Goal: Book appointment/travel/reservation

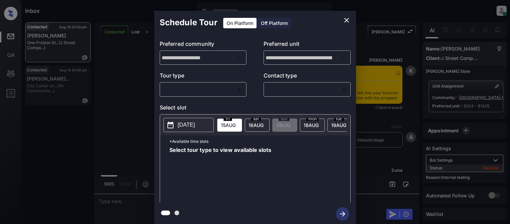
click at [274, 91] on body "Inbox Kristina Cataag Online Set yourself offline Set yourself on break Profile…" at bounding box center [255, 112] width 510 height 224
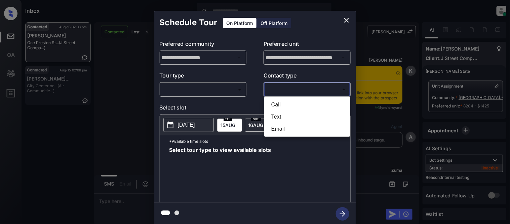
scroll to position [3136, 0]
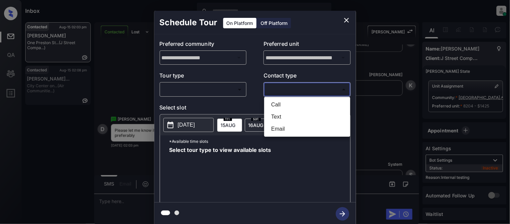
click at [277, 114] on li "Text" at bounding box center [307, 117] width 83 height 12
type input "****"
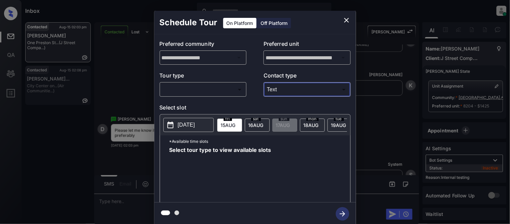
click at [218, 90] on div at bounding box center [255, 112] width 510 height 224
click at [218, 90] on body "Inbox Kristina Cataag Online Set yourself offline Set yourself on break Profile…" at bounding box center [255, 112] width 510 height 224
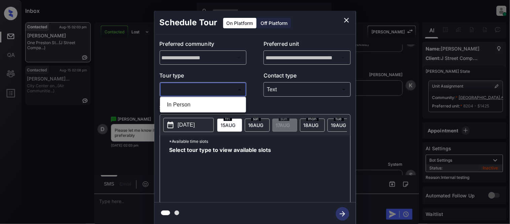
click at [213, 110] on li "In Person" at bounding box center [203, 105] width 83 height 12
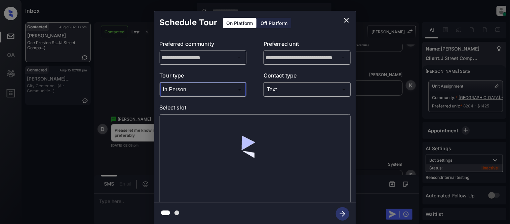
type input "********"
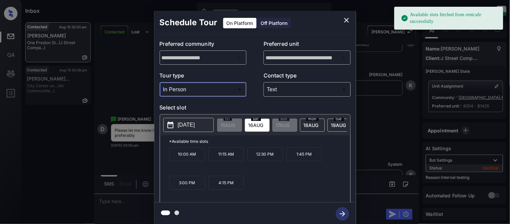
click at [179, 128] on p "[DATE]" at bounding box center [186, 125] width 17 height 8
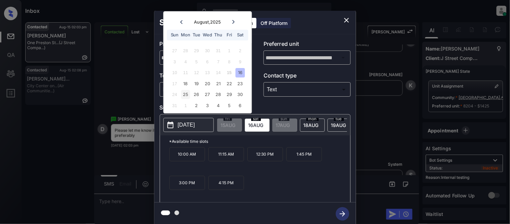
click at [189, 93] on div "25" at bounding box center [185, 94] width 9 height 9
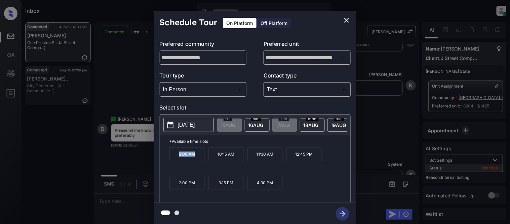
drag, startPoint x: 177, startPoint y: 161, endPoint x: 198, endPoint y: 160, distance: 21.2
click at [198, 160] on p "9:00 AM" at bounding box center [188, 154] width 36 height 14
copy p "9:00 AM"
click at [148, 202] on div "**********" at bounding box center [255, 118] width 510 height 236
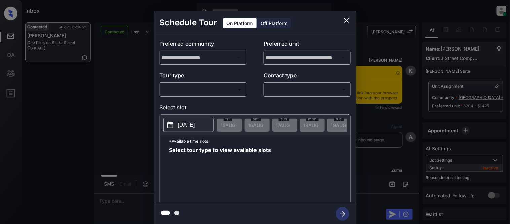
scroll to position [3509, 0]
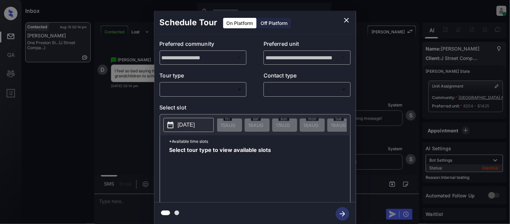
click at [186, 96] on div "​ ​" at bounding box center [203, 89] width 87 height 14
click at [174, 91] on body "Inbox Kristina Cataag Online Set yourself offline Set yourself on break Profile…" at bounding box center [255, 112] width 510 height 224
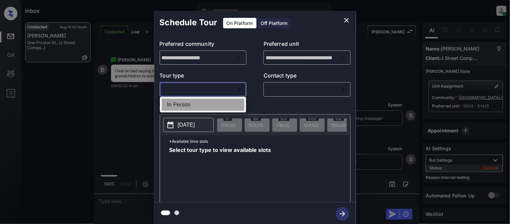
click at [175, 105] on li "In Person" at bounding box center [203, 105] width 83 height 12
type input "********"
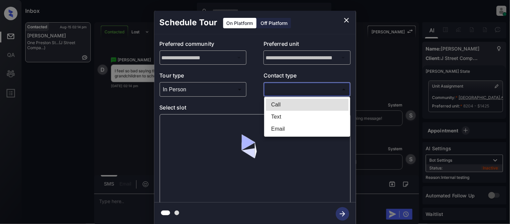
click at [288, 95] on body "Inbox Kristina Cataag Online Set yourself offline Set yourself on break Profile…" at bounding box center [255, 112] width 510 height 224
click at [282, 92] on div at bounding box center [255, 112] width 510 height 224
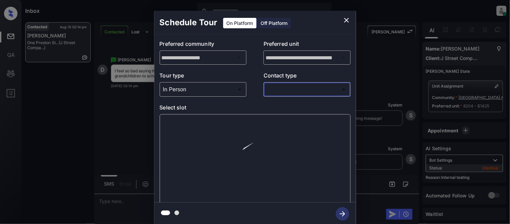
click at [276, 90] on body "Inbox Kristina Cataag Online Set yourself offline Set yourself on break Profile…" at bounding box center [255, 112] width 510 height 224
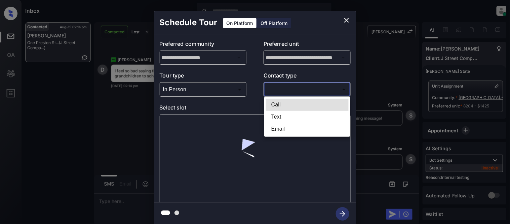
click at [276, 91] on div at bounding box center [255, 112] width 510 height 224
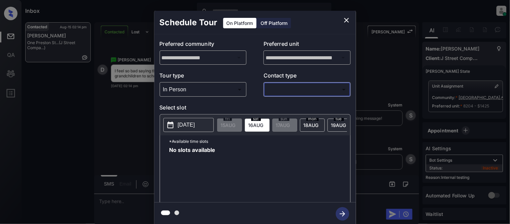
click at [275, 88] on div at bounding box center [255, 112] width 510 height 224
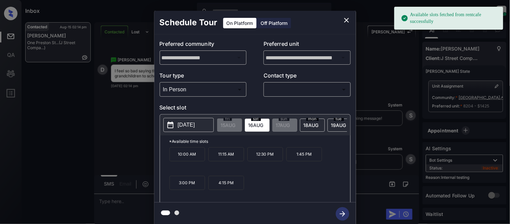
click at [278, 88] on body "Available slots fetched from rentcafe successfully Inbox Kristina Cataag Online…" at bounding box center [255, 112] width 510 height 224
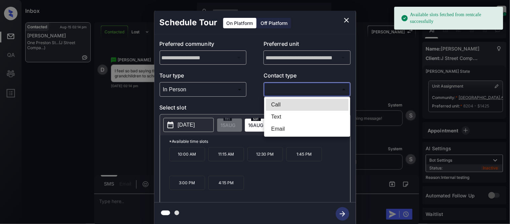
click at [277, 111] on li "Text" at bounding box center [307, 117] width 83 height 12
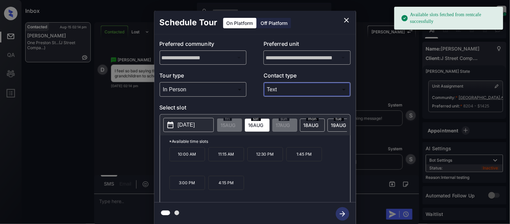
type input "****"
click at [195, 128] on p "[DATE]" at bounding box center [186, 125] width 17 height 8
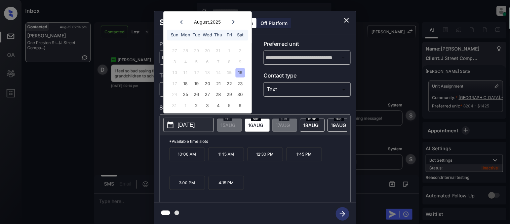
click at [184, 95] on div "25" at bounding box center [185, 94] width 9 height 9
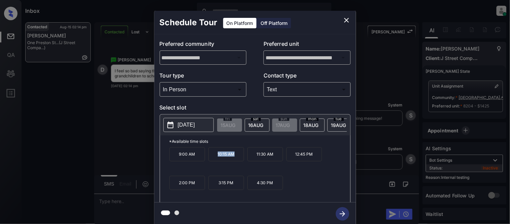
drag, startPoint x: 215, startPoint y: 162, endPoint x: 240, endPoint y: 162, distance: 25.6
click at [240, 161] on p "10:15 AM" at bounding box center [227, 154] width 36 height 14
copy p "10:15 AM"
click at [125, 200] on div "**********" at bounding box center [255, 118] width 510 height 236
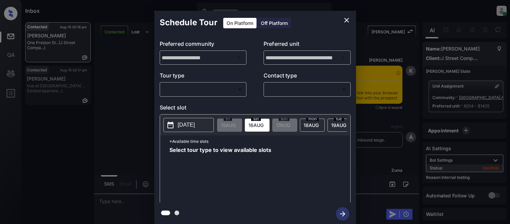
click at [193, 83] on div "​ ​" at bounding box center [203, 89] width 87 height 14
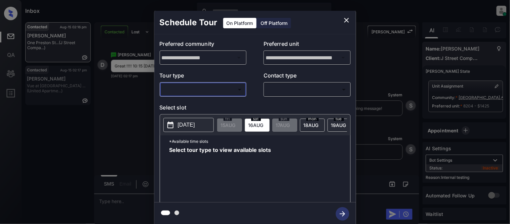
click at [190, 93] on body "Inbox Kristina Cataag Online Set yourself offline Set yourself on break Profile…" at bounding box center [255, 112] width 510 height 224
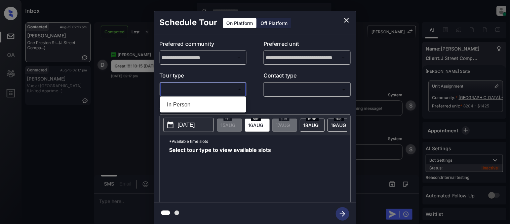
click at [189, 106] on li "In Person" at bounding box center [203, 105] width 83 height 12
click at [273, 98] on div at bounding box center [255, 112] width 510 height 224
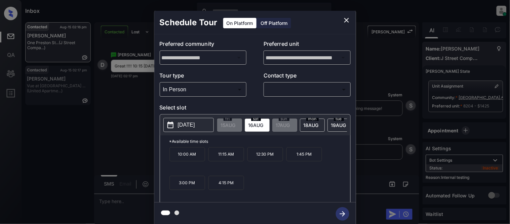
type input "********"
click at [275, 92] on div at bounding box center [255, 112] width 510 height 224
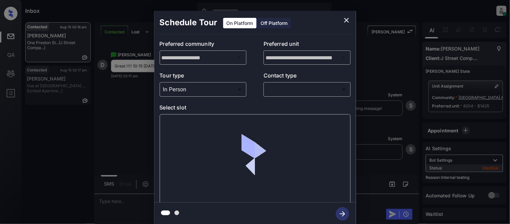
click at [276, 90] on div at bounding box center [255, 112] width 510 height 224
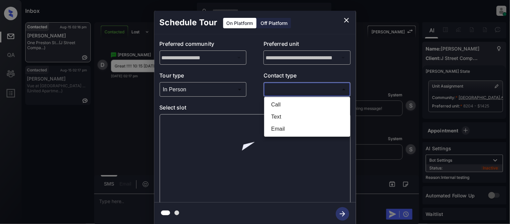
click at [289, 89] on body "Inbox Kristina Cataag Online Set yourself offline Set yourself on break Profile…" at bounding box center [255, 112] width 510 height 224
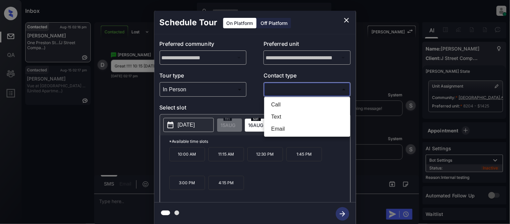
click at [278, 113] on li "Text" at bounding box center [307, 117] width 83 height 12
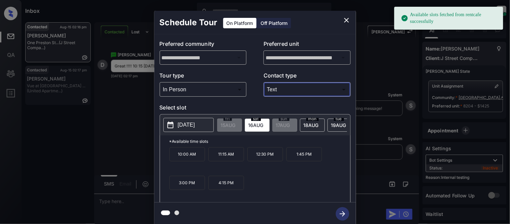
type input "****"
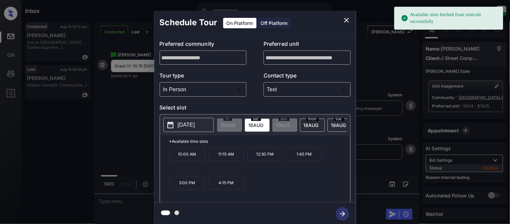
click at [188, 127] on p "[DATE]" at bounding box center [186, 125] width 17 height 8
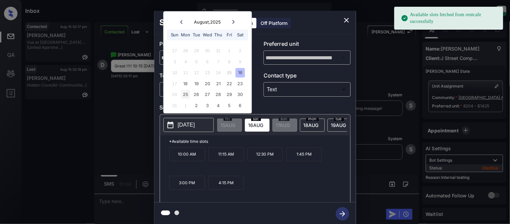
click at [187, 92] on div "25" at bounding box center [185, 94] width 9 height 9
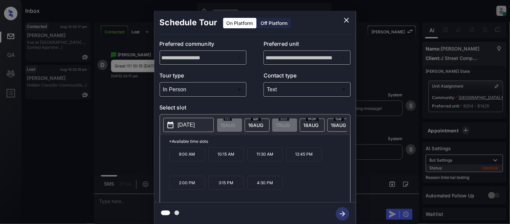
click at [231, 161] on p "10:15 AM" at bounding box center [227, 154] width 36 height 14
click at [341, 211] on icon "button" at bounding box center [342, 213] width 13 height 13
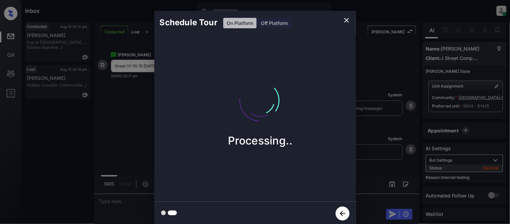
click at [380, 150] on div "Schedule Tour On Platform Off Platform Processing.." at bounding box center [255, 118] width 510 height 236
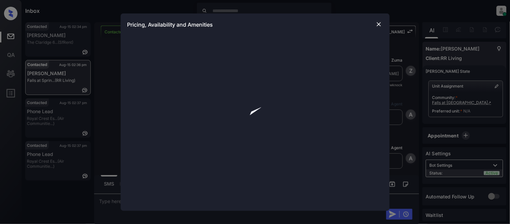
scroll to position [1244, 0]
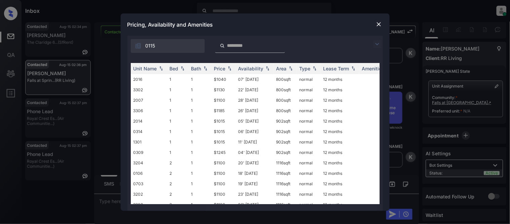
click at [378, 45] on img at bounding box center [377, 44] width 8 height 8
click at [149, 54] on div "**********" at bounding box center [255, 123] width 256 height 175
click at [376, 24] on img at bounding box center [379, 24] width 7 height 7
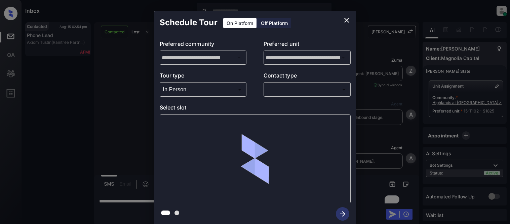
click at [274, 92] on div at bounding box center [255, 112] width 510 height 224
click at [274, 90] on div at bounding box center [255, 112] width 510 height 224
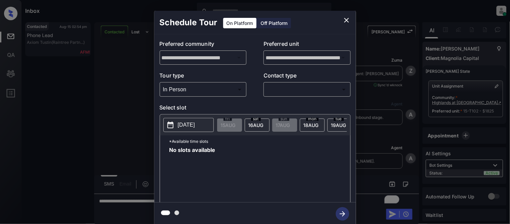
click at [285, 91] on body "Inbox [PERSON_NAME] Cataag Online Set yourself offline Set yourself on break Pr…" at bounding box center [255, 112] width 510 height 224
click at [171, 126] on div at bounding box center [255, 112] width 510 height 224
type input "*****"
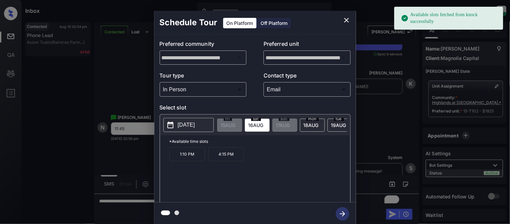
click at [191, 128] on p "[DATE]" at bounding box center [186, 125] width 17 height 8
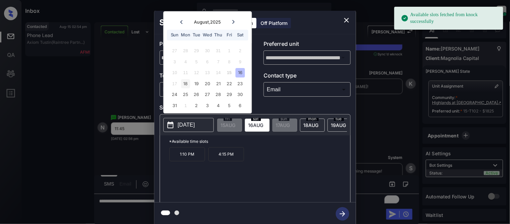
click at [185, 84] on div "18" at bounding box center [185, 83] width 9 height 9
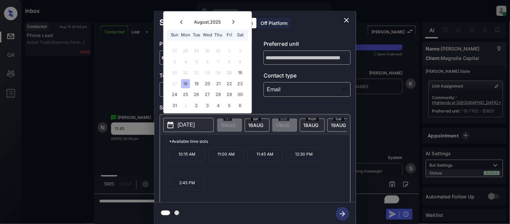
click at [261, 160] on p "11:45 AM" at bounding box center [266, 154] width 36 height 14
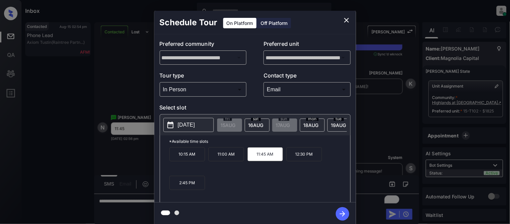
click at [340, 212] on icon "button" at bounding box center [342, 213] width 13 height 13
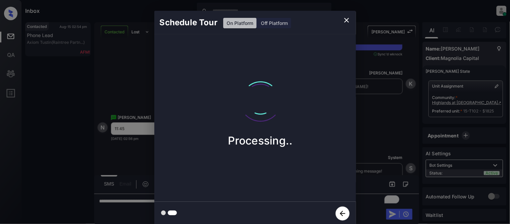
click at [372, 166] on div "Schedule Tour On Platform Off Platform Processing.." at bounding box center [255, 118] width 510 height 236
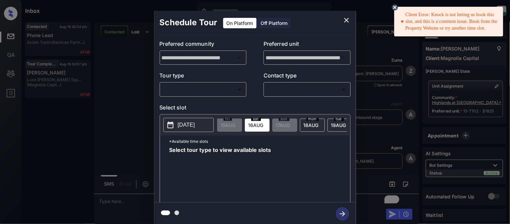
click at [210, 88] on body "Client Error: Knock is not letting us book this slot, and this is a common issu…" at bounding box center [255, 112] width 510 height 224
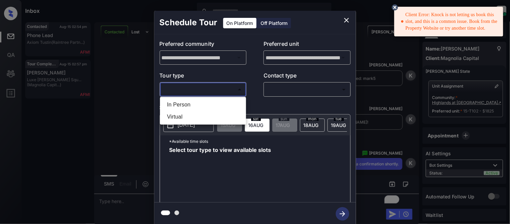
click at [190, 107] on li "In Person" at bounding box center [203, 105] width 83 height 12
type input "********"
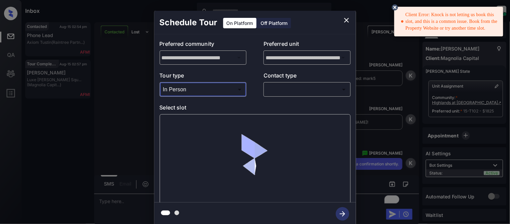
click at [307, 97] on div "**********" at bounding box center [255, 118] width 202 height 168
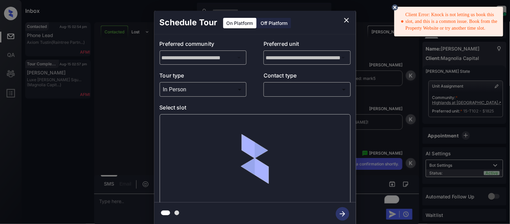
click at [293, 88] on body "Client Error: Knock is not letting us book this slot, and this is a common issu…" at bounding box center [255, 112] width 510 height 224
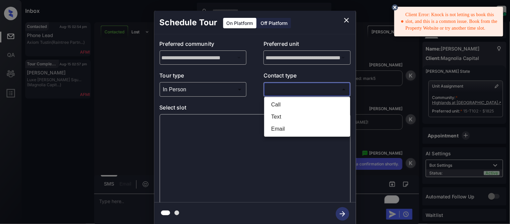
click at [283, 120] on li "Text" at bounding box center [307, 117] width 83 height 12
type input "****"
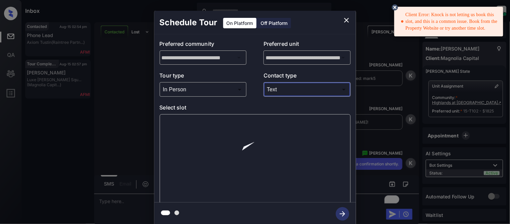
click at [181, 124] on div at bounding box center [255, 159] width 191 height 90
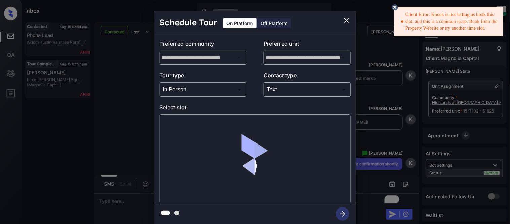
click at [182, 125] on div at bounding box center [255, 159] width 191 height 90
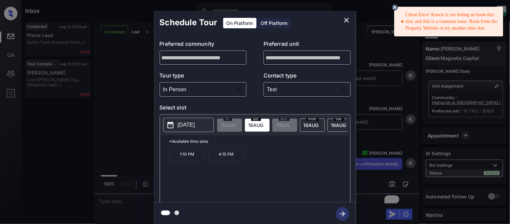
click at [182, 125] on p "[DATE]" at bounding box center [186, 125] width 17 height 8
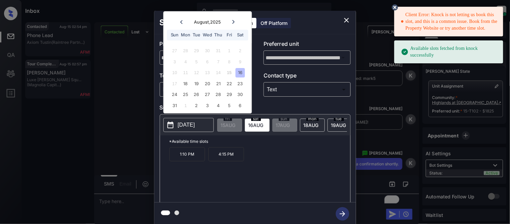
click at [185, 83] on div "18" at bounding box center [185, 83] width 9 height 9
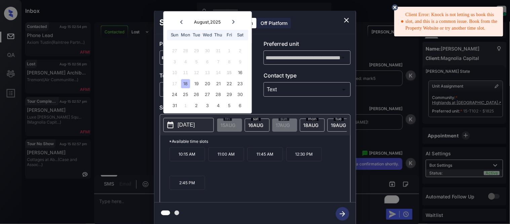
click at [227, 161] on p "11:00 AM" at bounding box center [227, 154] width 36 height 14
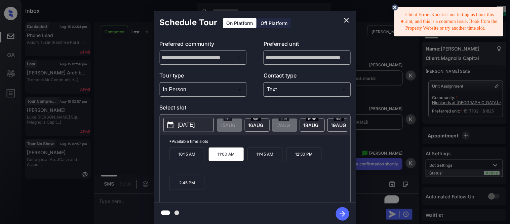
click at [340, 216] on icon "button" at bounding box center [342, 213] width 13 height 13
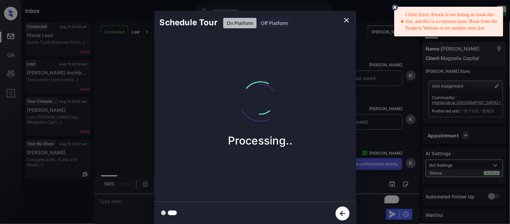
click at [392, 8] on icon at bounding box center [395, 7] width 8 height 8
click at [348, 206] on icon "button" at bounding box center [343, 213] width 14 height 14
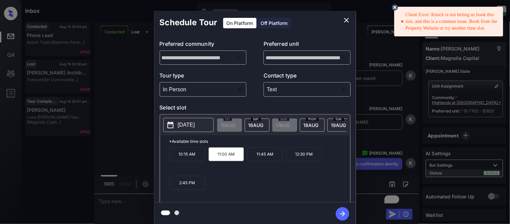
click at [195, 123] on p "2025-08-18" at bounding box center [186, 125] width 17 height 8
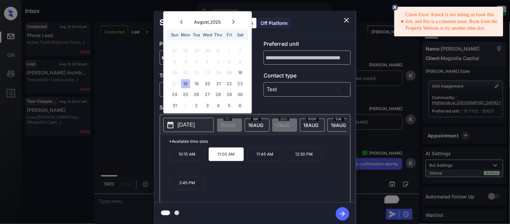
click at [297, 158] on p "12:30 PM" at bounding box center [305, 154] width 36 height 14
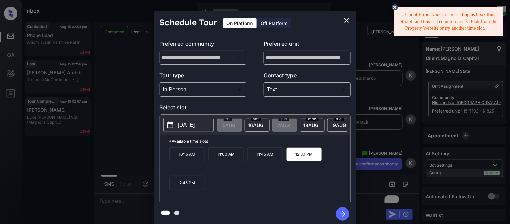
click at [339, 214] on icon "button" at bounding box center [342, 213] width 13 height 13
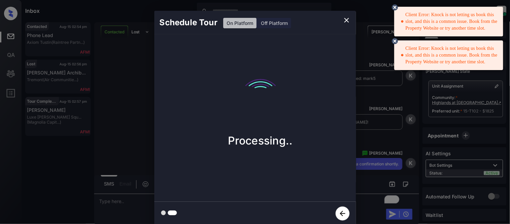
click at [346, 206] on icon "button" at bounding box center [343, 213] width 14 height 14
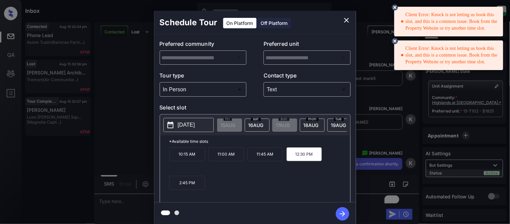
type input "**********"
click at [182, 182] on p "2:45 PM" at bounding box center [188, 183] width 36 height 14
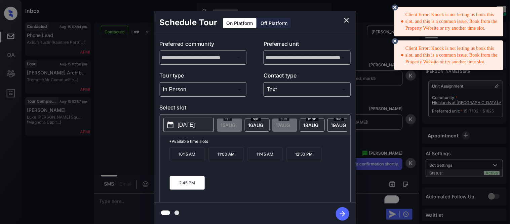
click at [230, 159] on p "11:00 AM" at bounding box center [227, 154] width 36 height 14
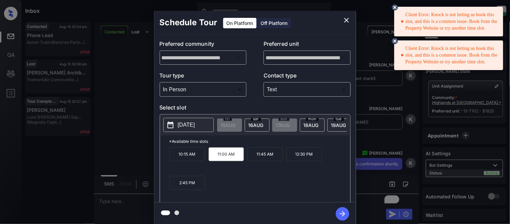
click at [184, 159] on p "10:15 AM" at bounding box center [188, 154] width 36 height 14
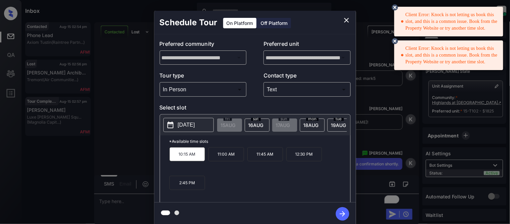
click at [338, 213] on icon "button" at bounding box center [342, 213] width 13 height 13
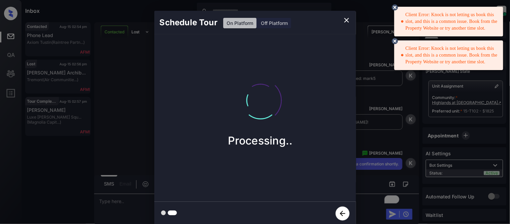
click at [395, 7] on icon at bounding box center [395, 7] width 6 height 6
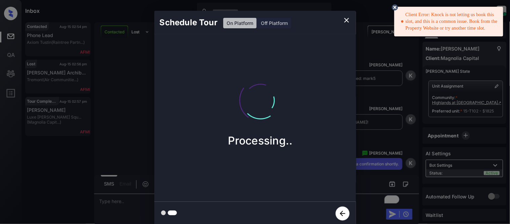
click at [394, 9] on icon at bounding box center [395, 7] width 6 height 6
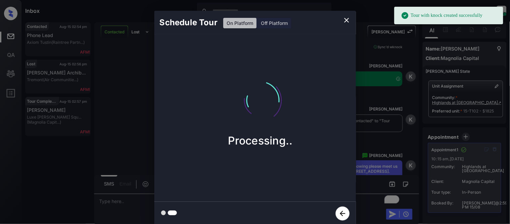
scroll to position [3324, 0]
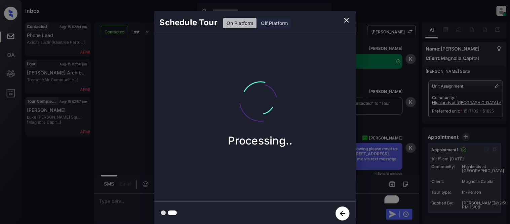
click at [348, 19] on icon "close" at bounding box center [346, 20] width 5 height 5
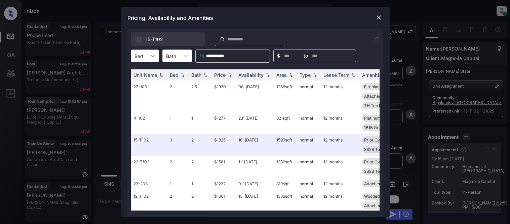
click at [153, 56] on icon at bounding box center [153, 56] width 4 height 2
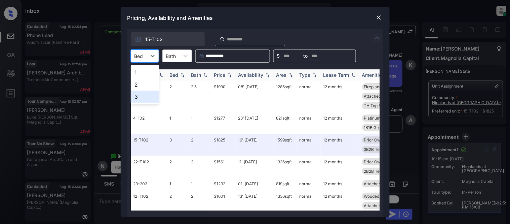
click at [146, 93] on div "3" at bounding box center [145, 96] width 28 height 12
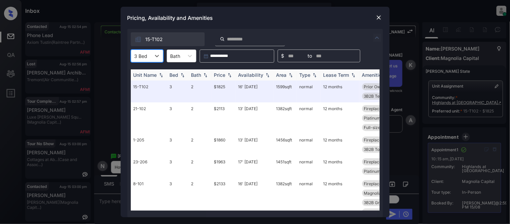
click at [228, 73] on img at bounding box center [229, 75] width 7 height 5
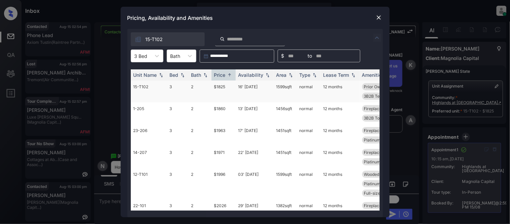
click at [221, 87] on td "$1825" at bounding box center [224, 91] width 24 height 22
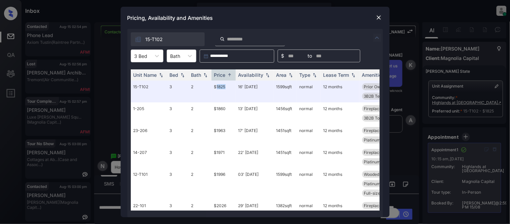
click at [377, 17] on img at bounding box center [379, 17] width 7 height 7
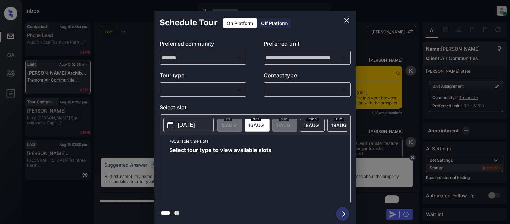
click at [236, 85] on body "Inbox [PERSON_NAME] Cataag Online Set yourself offline Set yourself on break Pr…" at bounding box center [255, 112] width 510 height 224
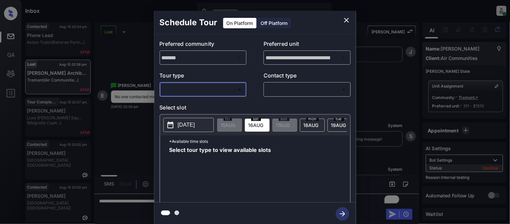
scroll to position [2, 0]
click at [213, 89] on body "Inbox Kristina Cataag Online Set yourself offline Set yourself on break Profile…" at bounding box center [255, 112] width 510 height 224
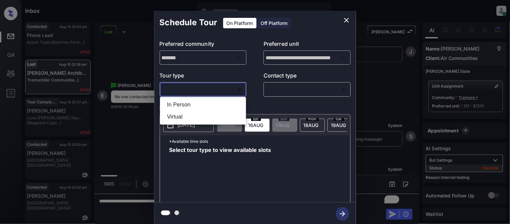
click at [209, 101] on li "In Person" at bounding box center [203, 105] width 83 height 12
type input "********"
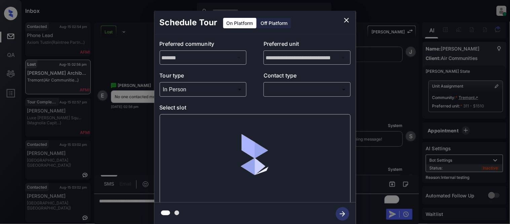
click at [289, 91] on body "Inbox Kristina Cataag Online Set yourself offline Set yourself on break Profile…" at bounding box center [255, 112] width 510 height 224
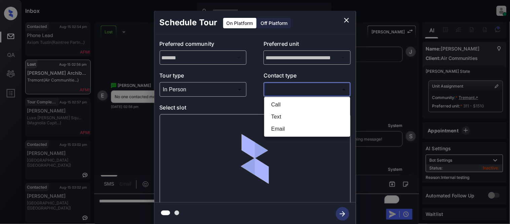
click at [274, 113] on li "Text" at bounding box center [307, 117] width 83 height 12
type input "****"
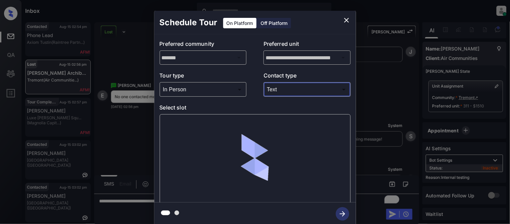
click at [185, 137] on div at bounding box center [255, 159] width 191 height 90
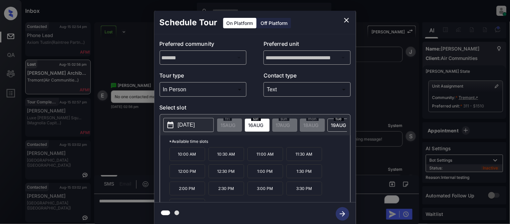
drag, startPoint x: 185, startPoint y: 137, endPoint x: 170, endPoint y: 160, distance: 28.1
click at [197, 161] on p "10:00 AM" at bounding box center [188, 154] width 36 height 14
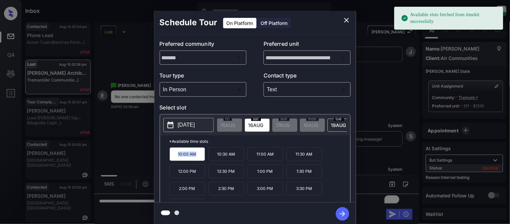
copy p "10:00 AM"
click at [108, 145] on div "**********" at bounding box center [255, 118] width 510 height 236
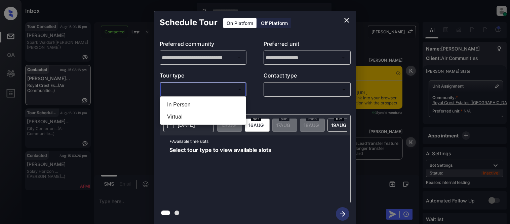
click at [184, 106] on li "In Person" at bounding box center [203, 105] width 83 height 12
click at [278, 95] on div at bounding box center [255, 112] width 510 height 224
click at [279, 93] on div at bounding box center [255, 112] width 510 height 224
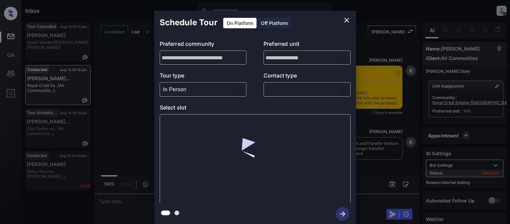
type input "********"
click at [273, 91] on body "Inbox [PERSON_NAME] Cataag Online Set yourself offline Set yourself on break Pr…" at bounding box center [255, 112] width 510 height 224
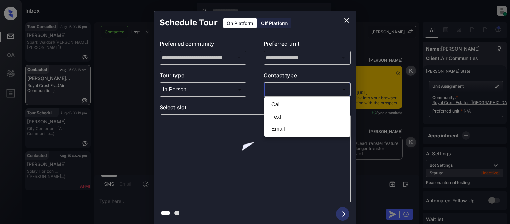
click at [270, 116] on div at bounding box center [255, 112] width 510 height 224
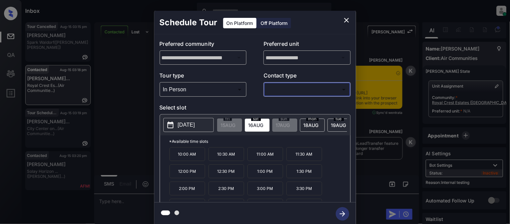
click at [283, 92] on body "Inbox [PERSON_NAME] Cataag Online Set yourself offline Set yourself on break Pr…" at bounding box center [255, 112] width 510 height 224
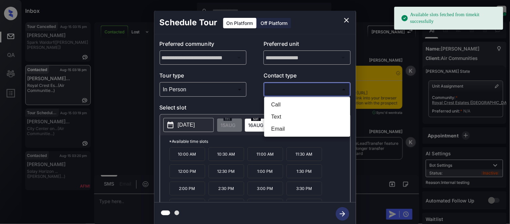
click at [278, 123] on li "Email" at bounding box center [307, 129] width 83 height 12
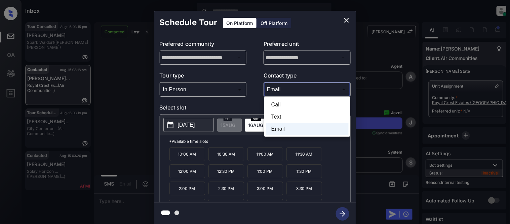
click at [276, 88] on body "Inbox [PERSON_NAME] Cataag Online Set yourself offline Set yourself on break Pr…" at bounding box center [255, 112] width 510 height 224
click at [272, 113] on li "Text" at bounding box center [307, 117] width 83 height 12
type input "****"
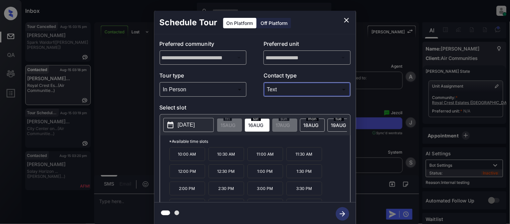
click at [195, 125] on p "[DATE]" at bounding box center [186, 125] width 17 height 8
drag, startPoint x: 174, startPoint y: 156, endPoint x: 197, endPoint y: 158, distance: 23.0
click at [197, 158] on p "10:00 AM" at bounding box center [188, 154] width 36 height 14
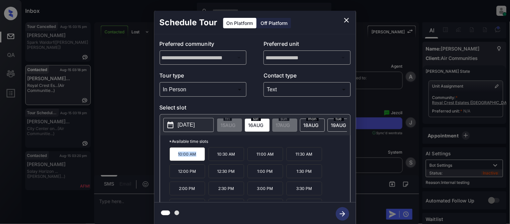
copy p "10:00 AM"
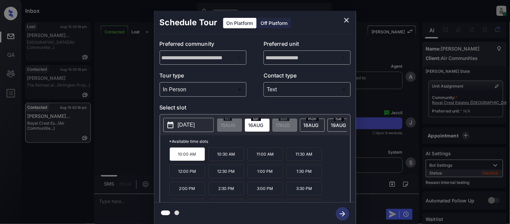
click at [133, 200] on div "**********" at bounding box center [255, 118] width 510 height 236
